Goal: Information Seeking & Learning: Learn about a topic

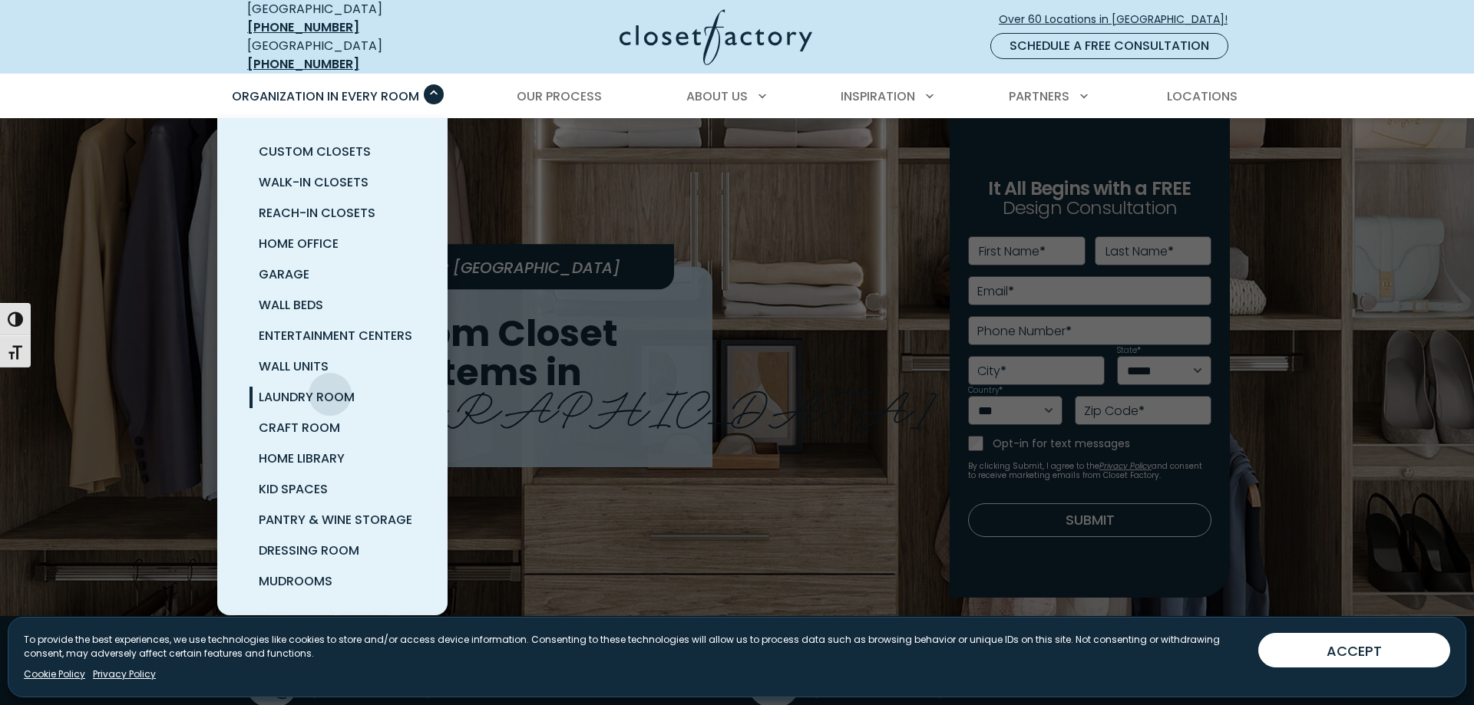
click at [330, 388] on span "Laundry Room" at bounding box center [307, 397] width 96 height 18
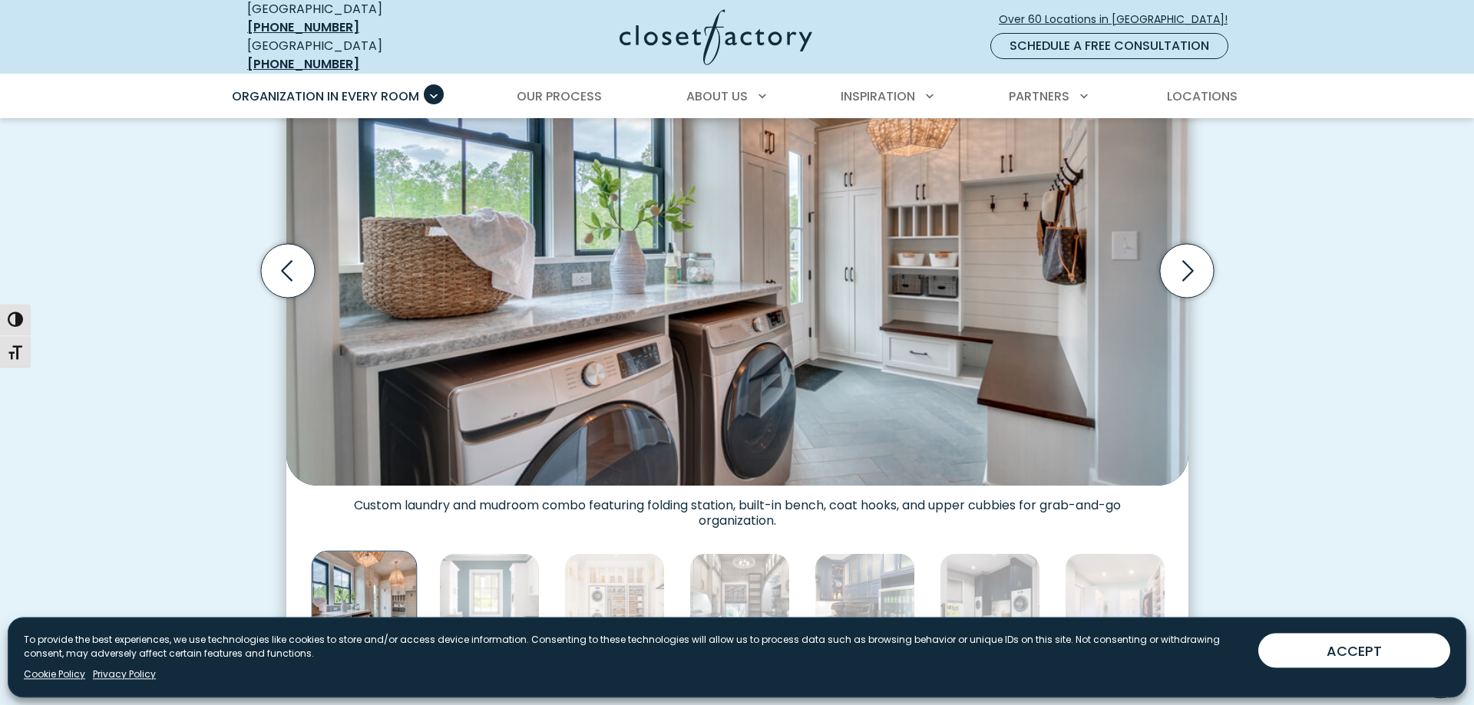
scroll to position [548, 0]
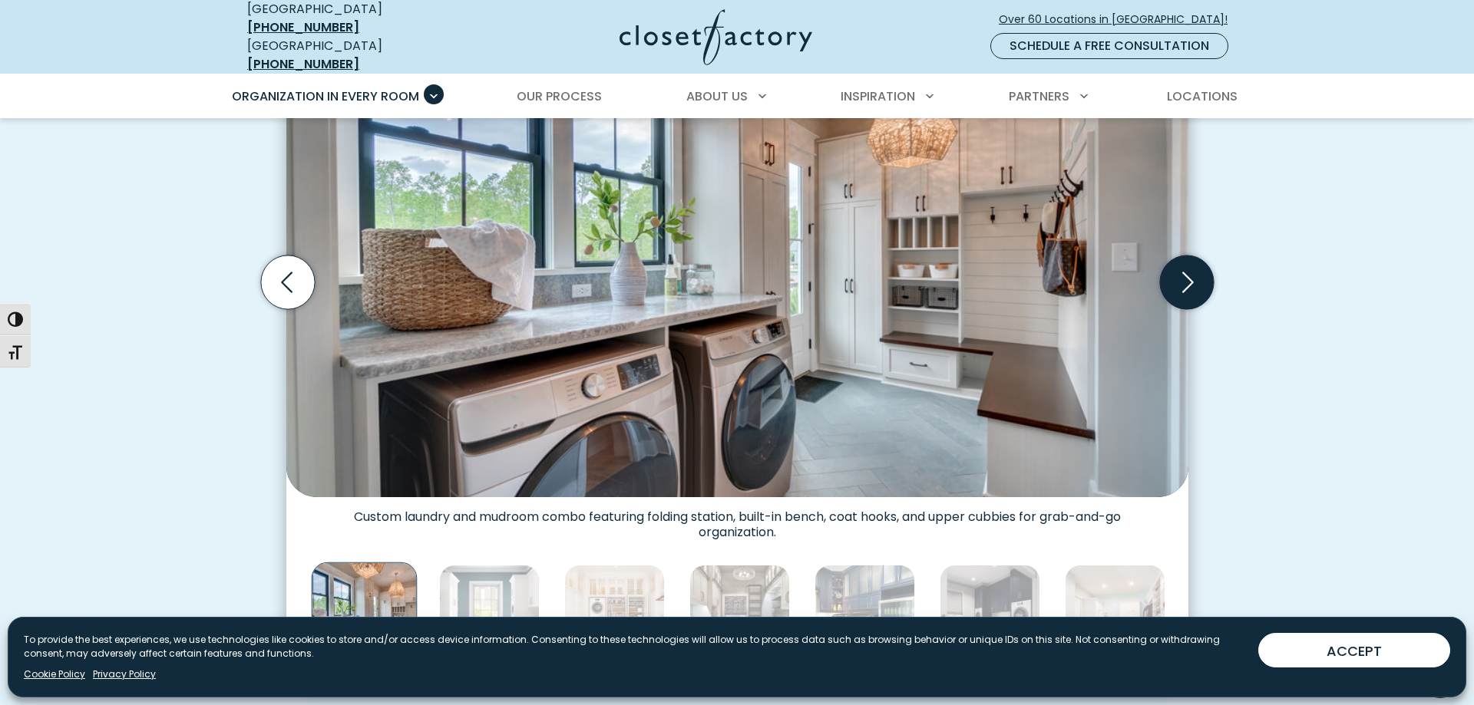
click at [1186, 273] on icon "Next slide" at bounding box center [1186, 283] width 54 height 54
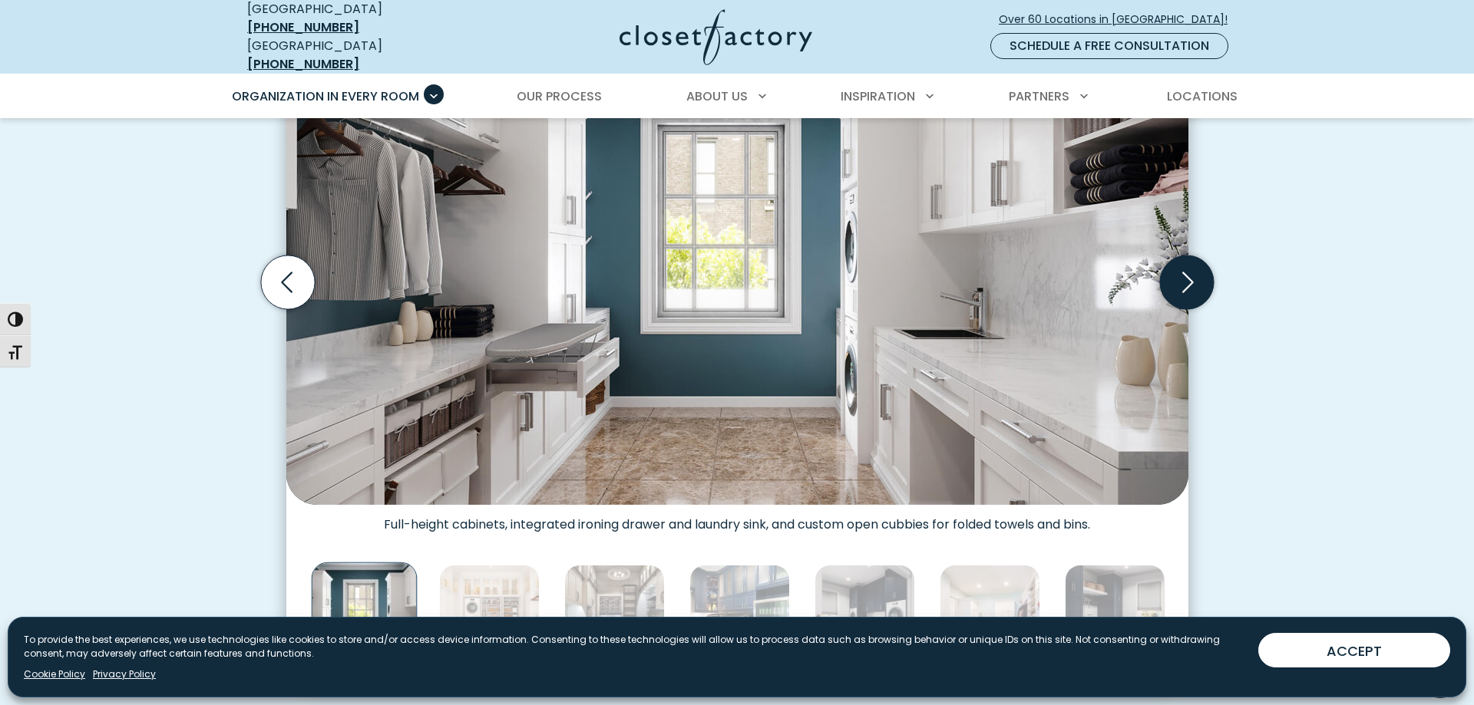
click at [1188, 269] on icon "Next slide" at bounding box center [1186, 283] width 54 height 54
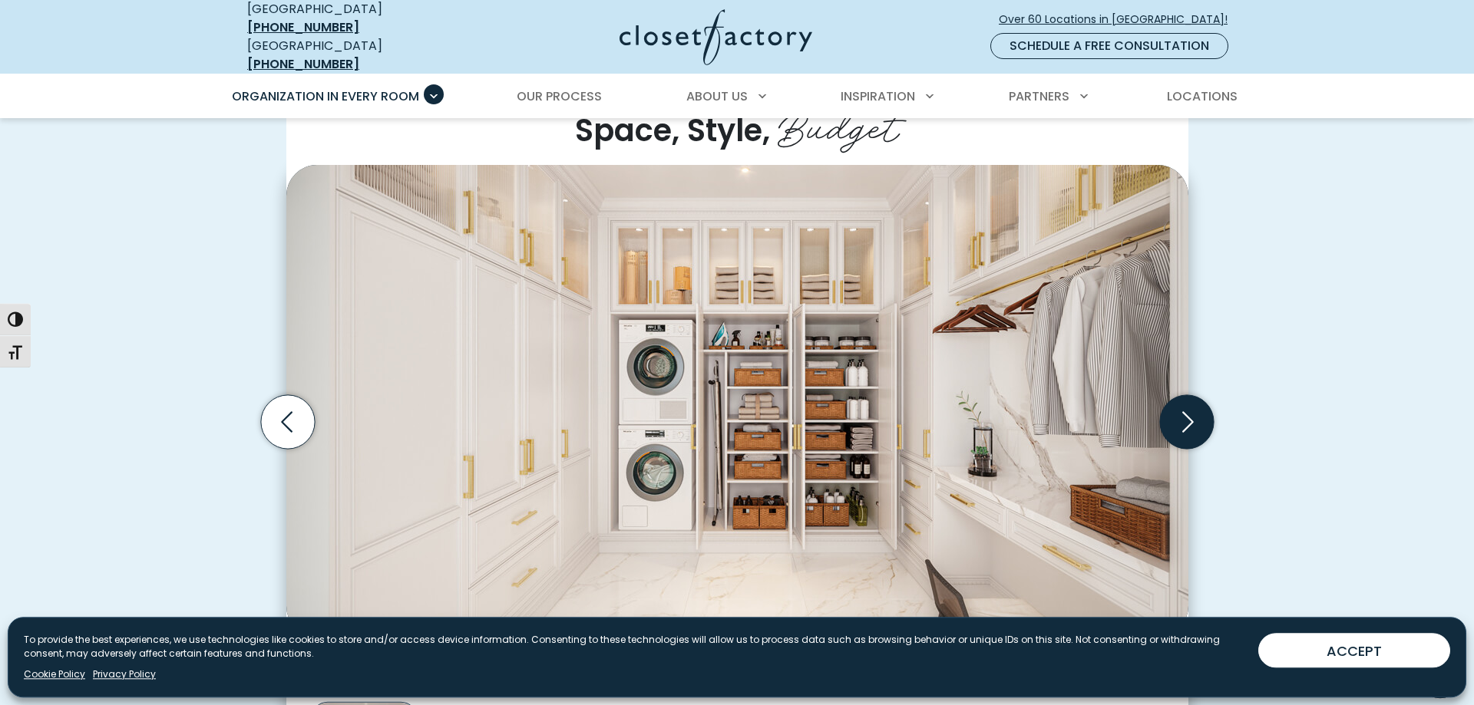
scroll to position [391, 0]
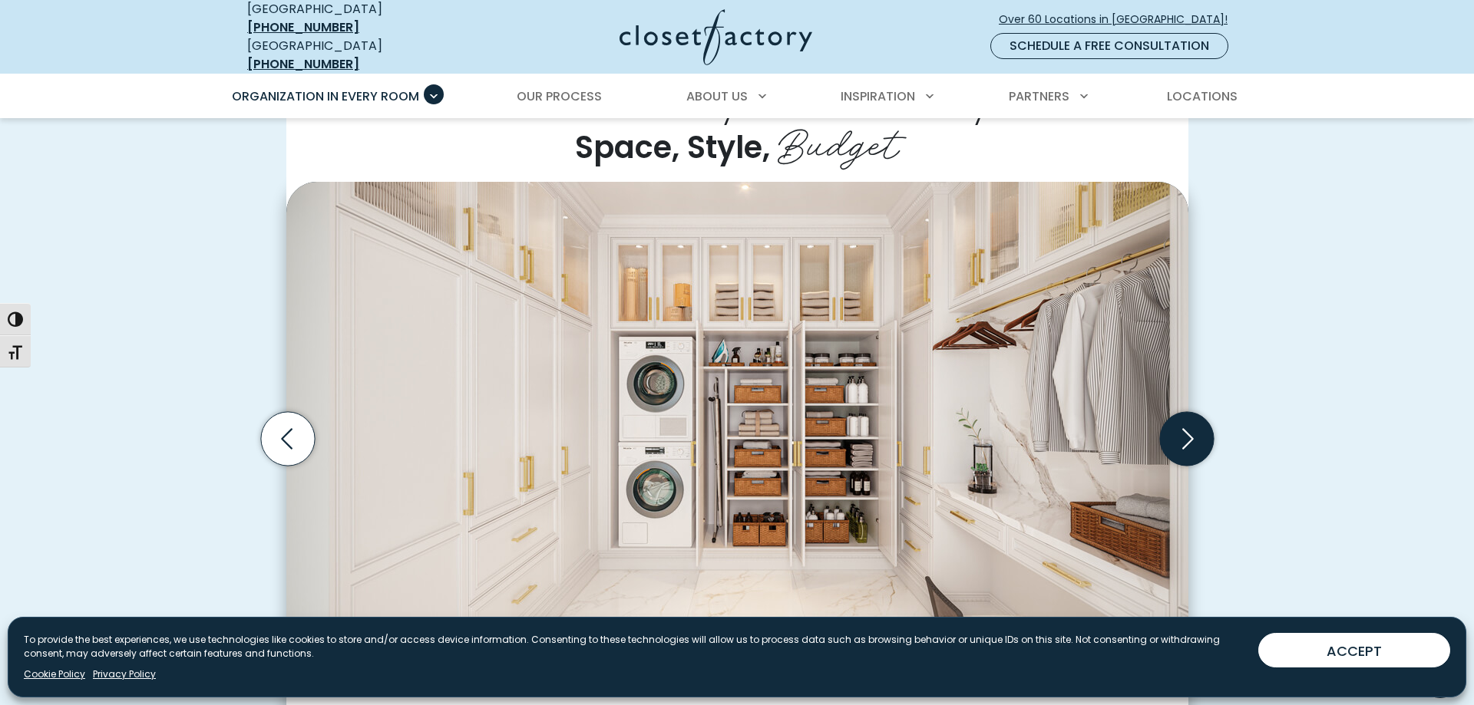
click at [1191, 428] on icon "Next slide" at bounding box center [1186, 439] width 54 height 54
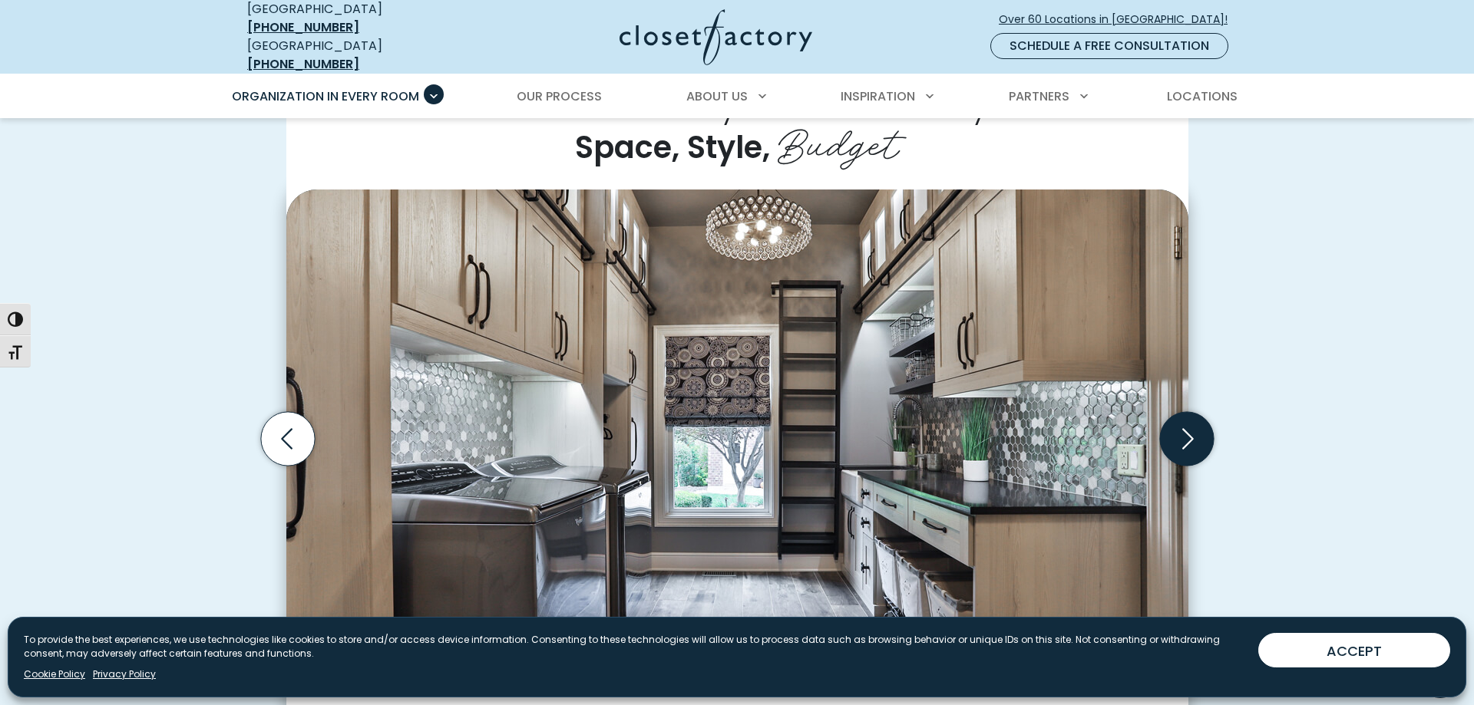
click at [1189, 421] on icon "Next slide" at bounding box center [1186, 439] width 54 height 54
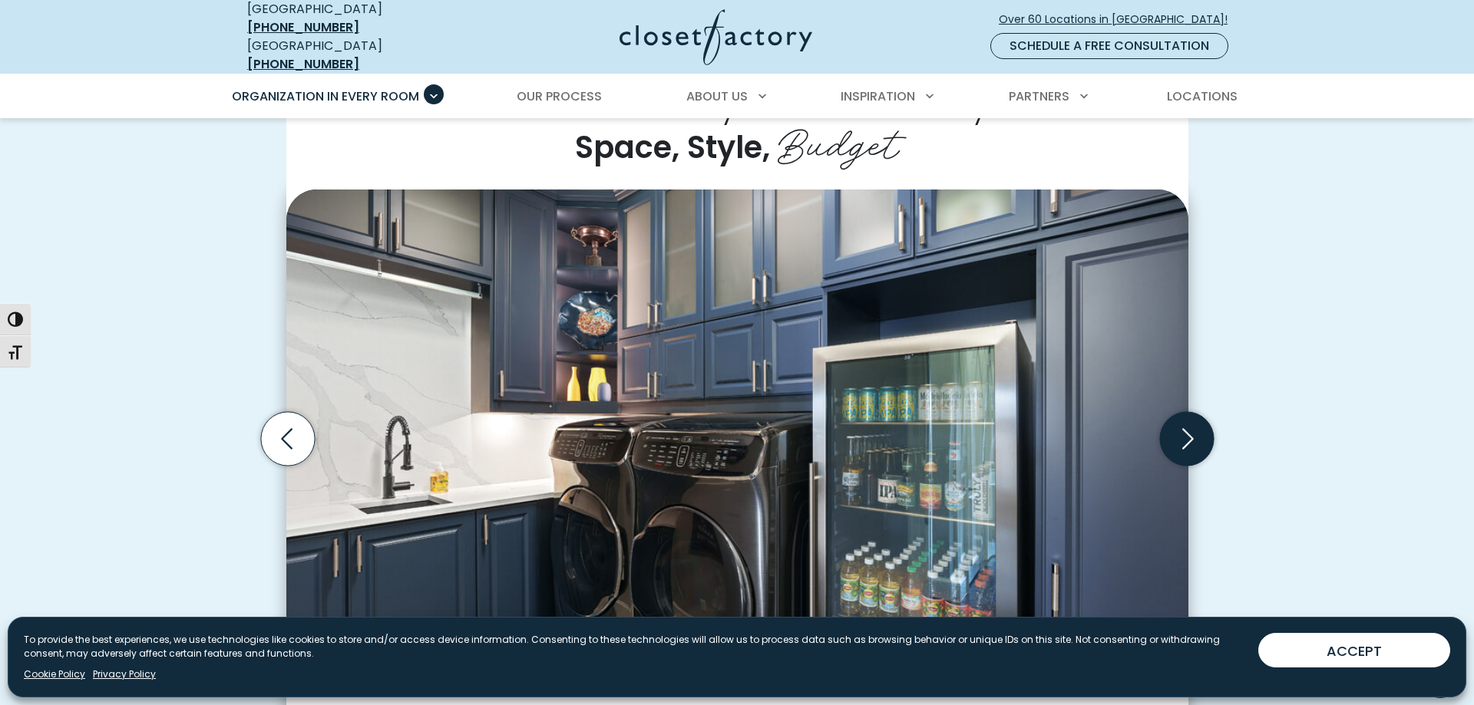
click at [1189, 421] on icon "Next slide" at bounding box center [1186, 439] width 54 height 54
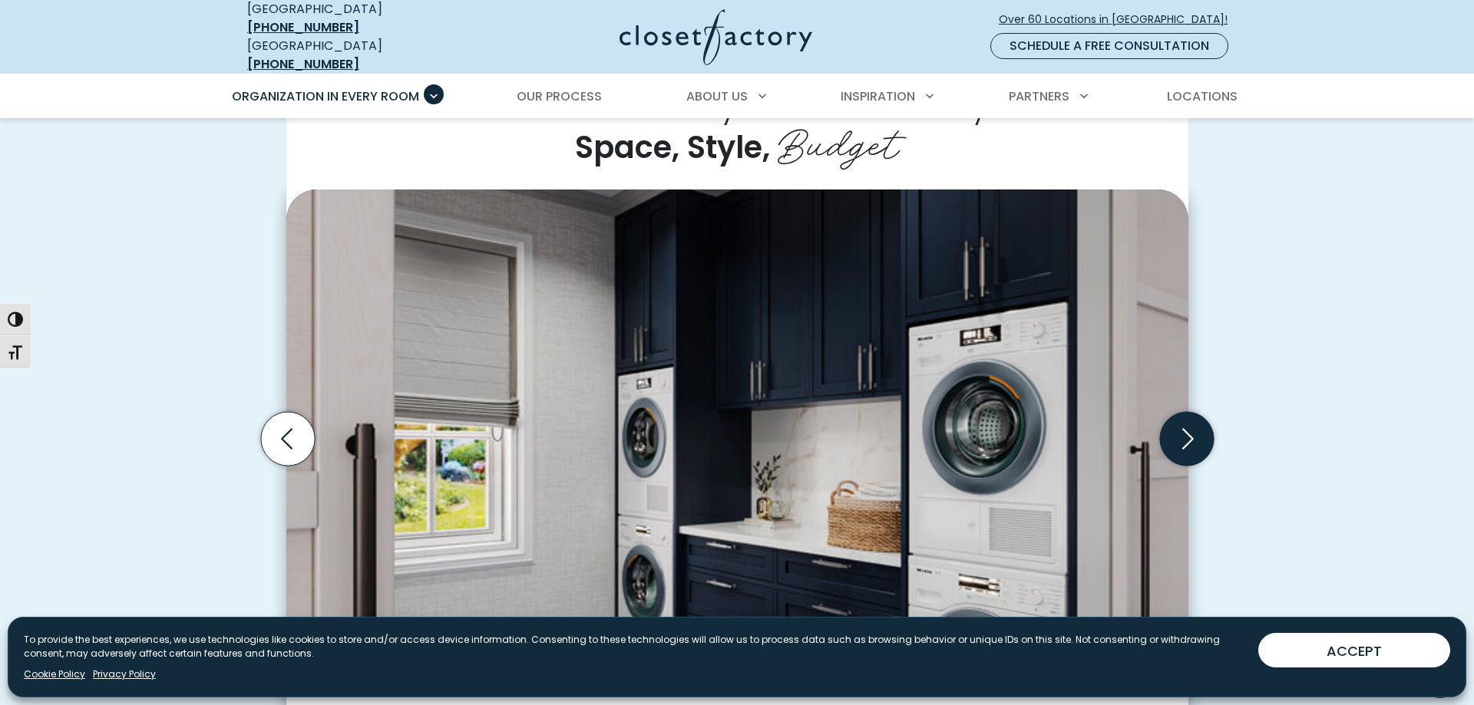
click at [1189, 421] on icon "Next slide" at bounding box center [1186, 439] width 54 height 54
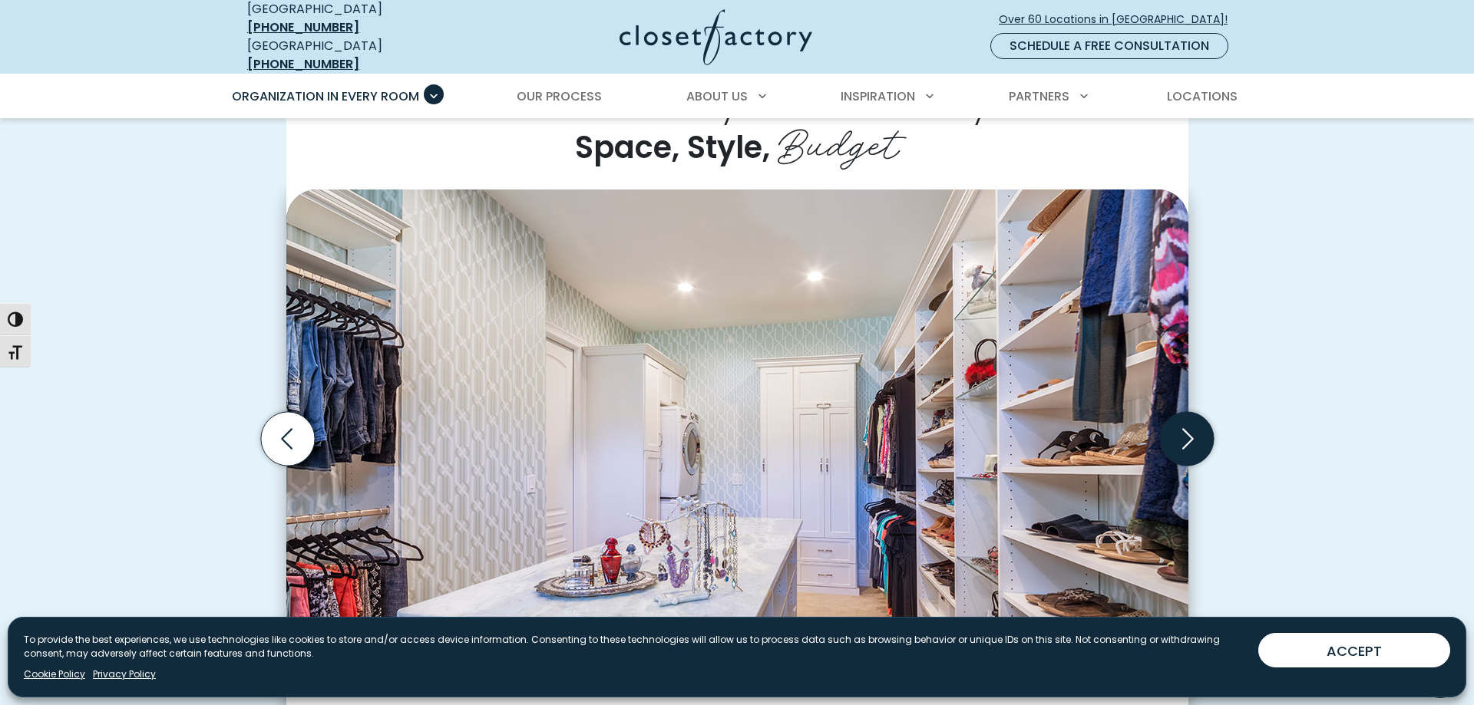
click at [1189, 421] on icon "Next slide" at bounding box center [1186, 439] width 54 height 54
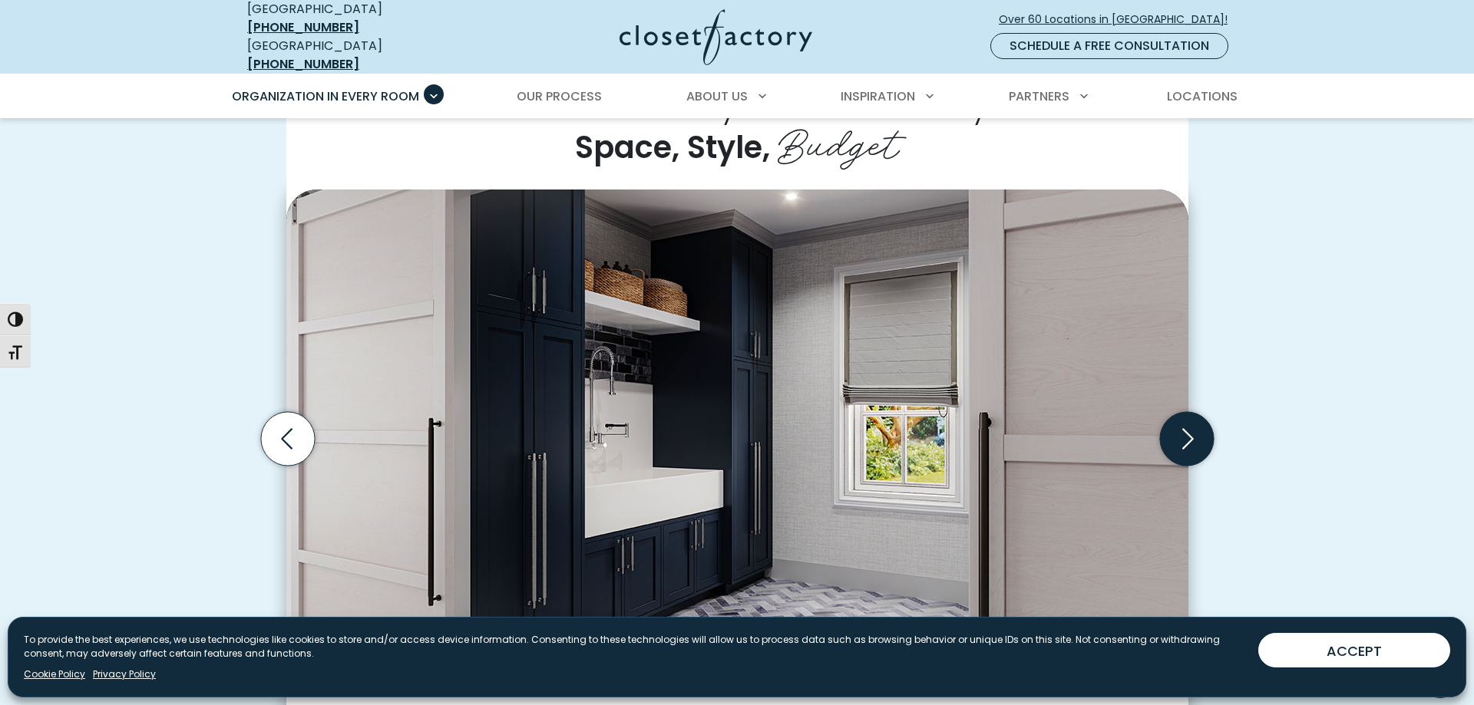
click at [1189, 421] on icon "Next slide" at bounding box center [1186, 439] width 54 height 54
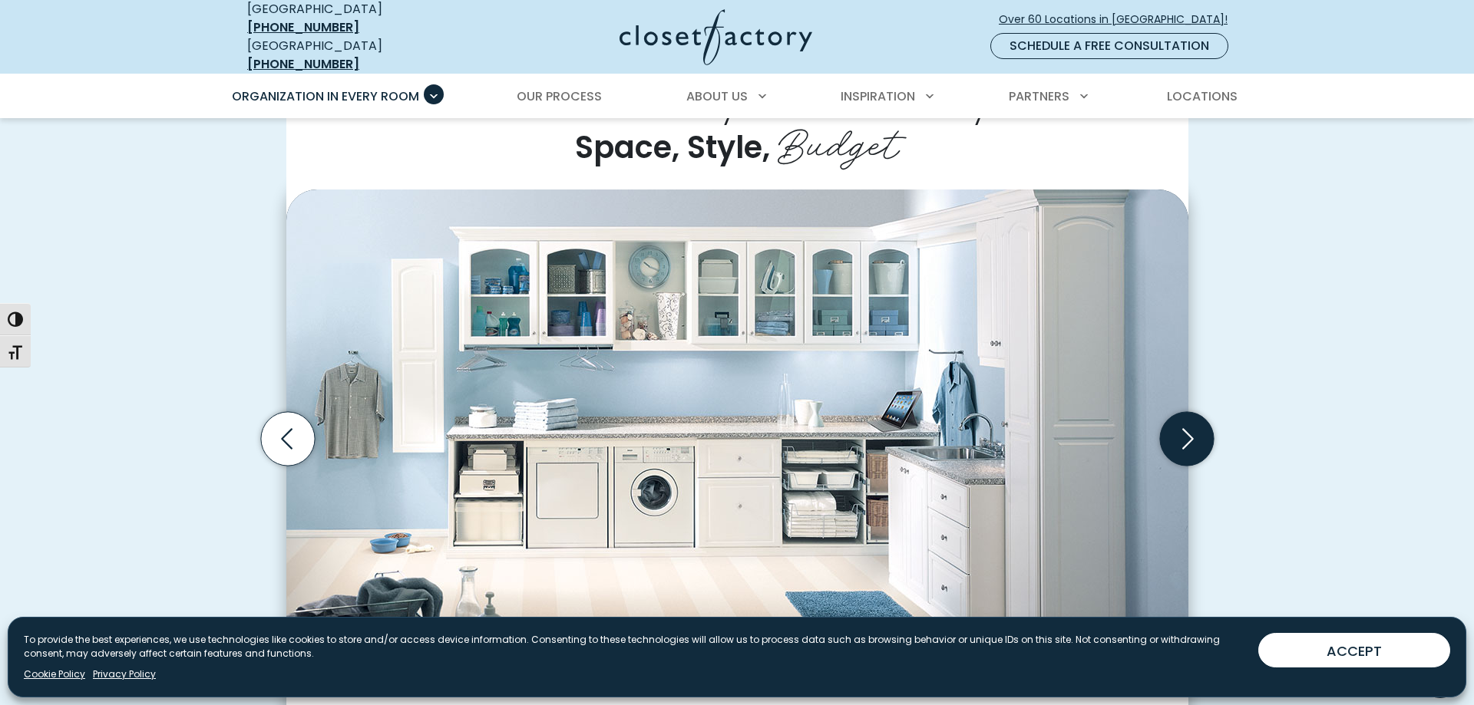
click at [1189, 421] on icon "Next slide" at bounding box center [1186, 439] width 54 height 54
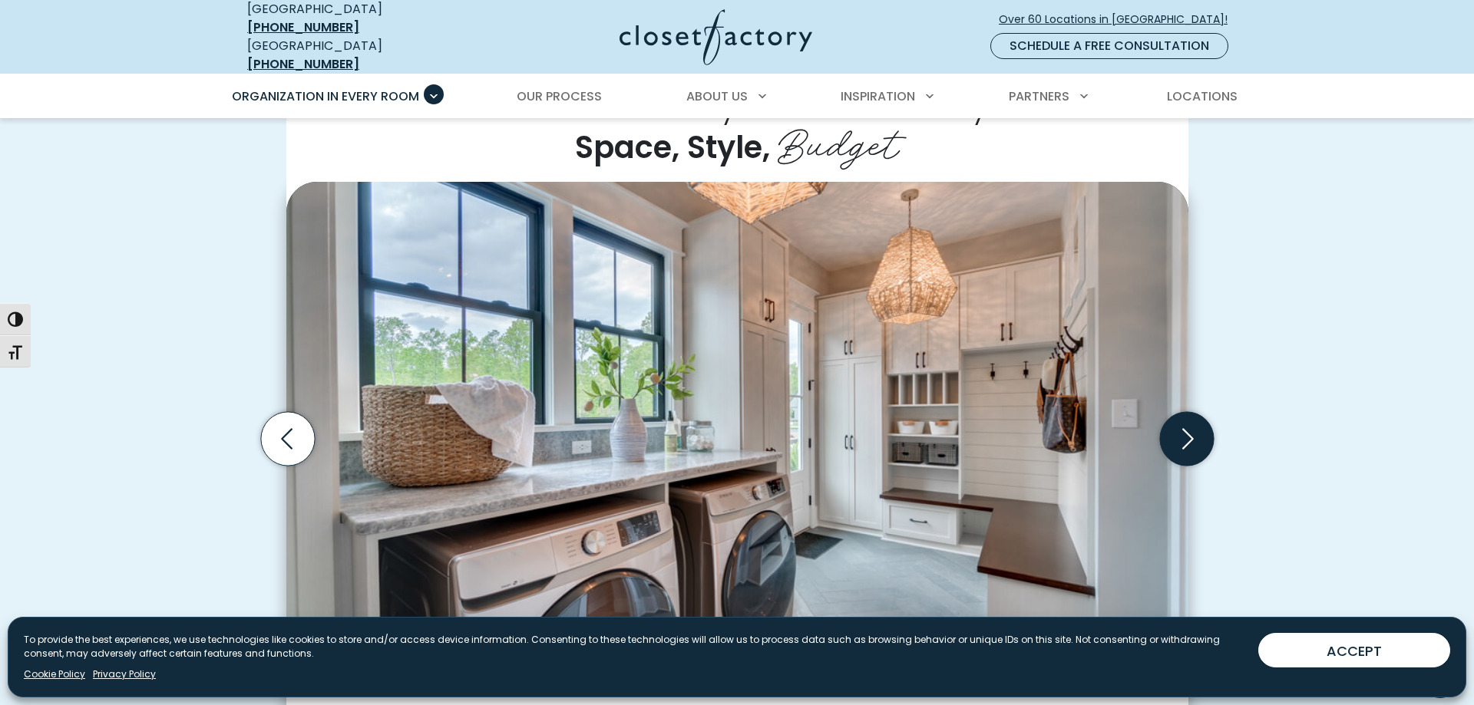
click at [1189, 421] on icon "Next slide" at bounding box center [1186, 439] width 54 height 54
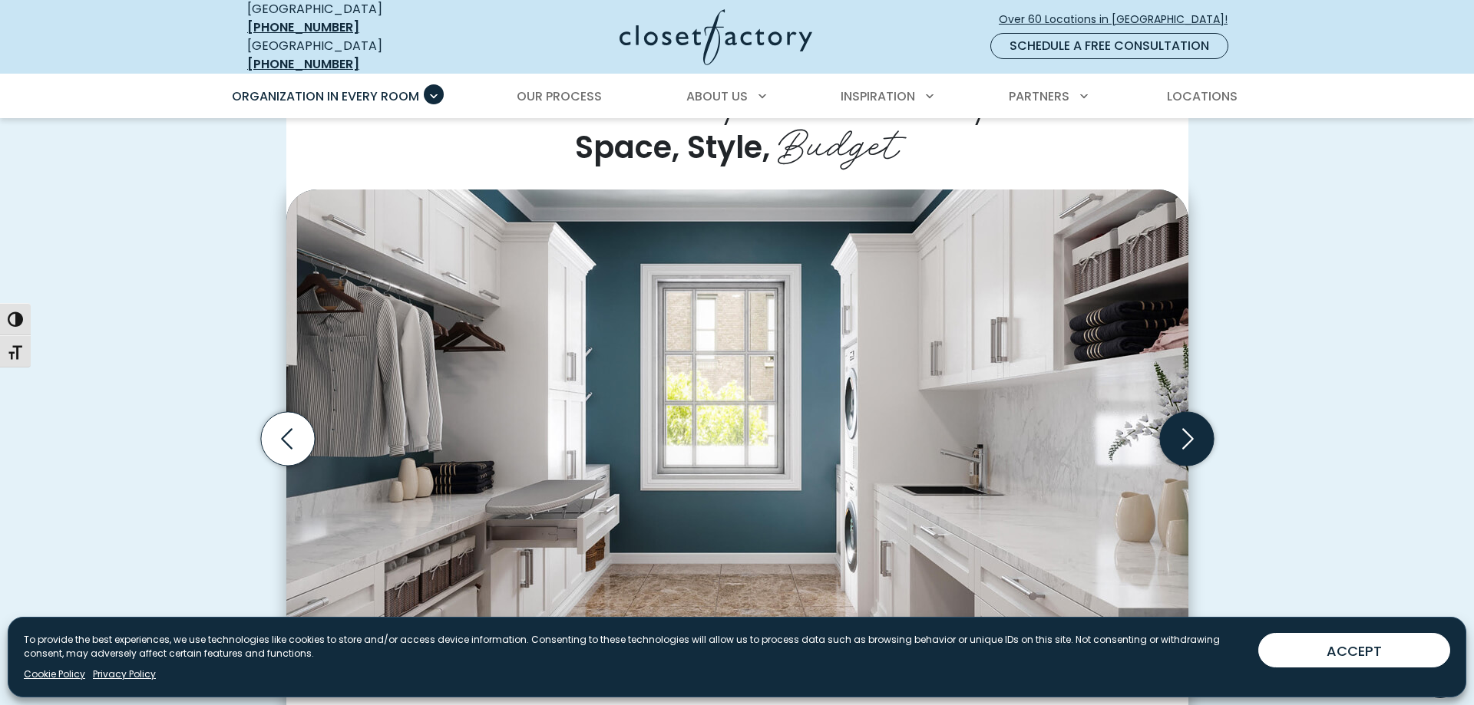
click at [1189, 421] on icon "Next slide" at bounding box center [1186, 439] width 54 height 54
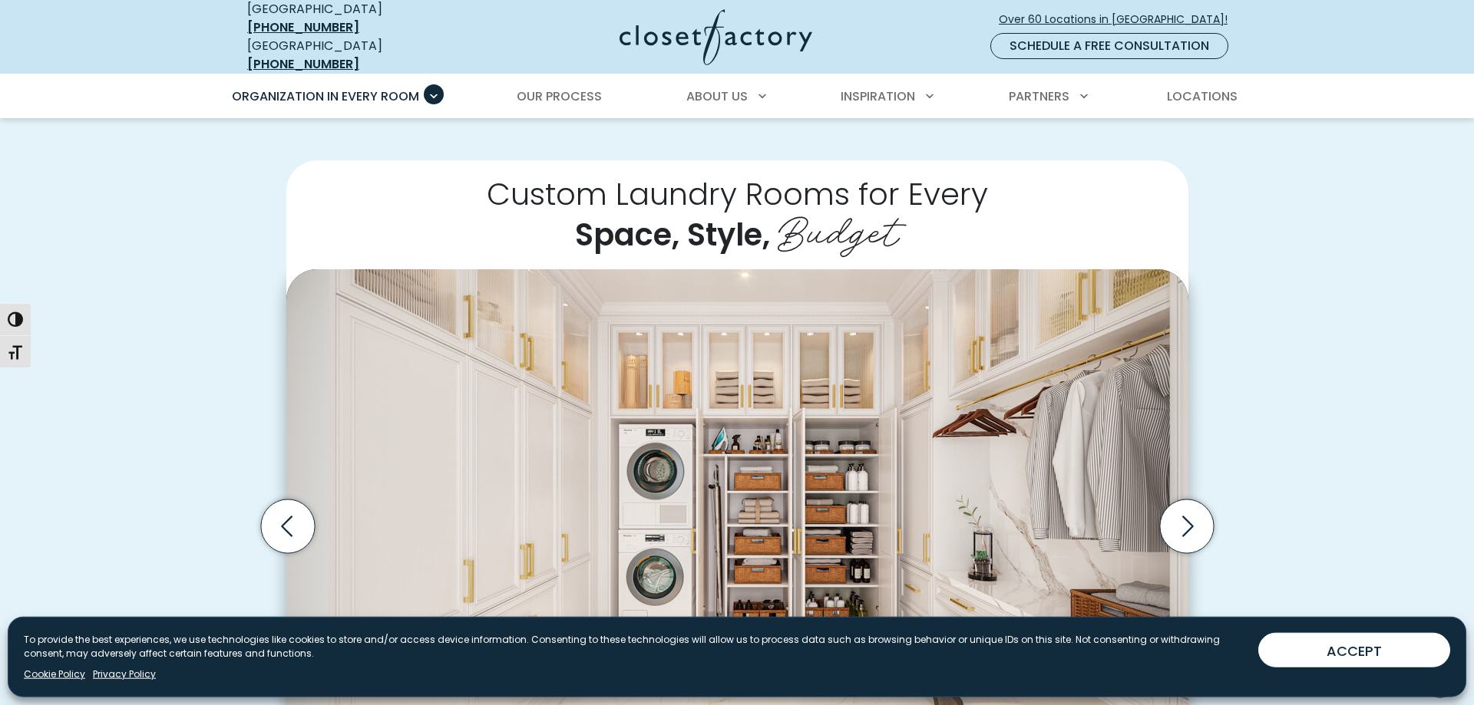
scroll to position [235, 0]
